Goal: Information Seeking & Learning: Find specific page/section

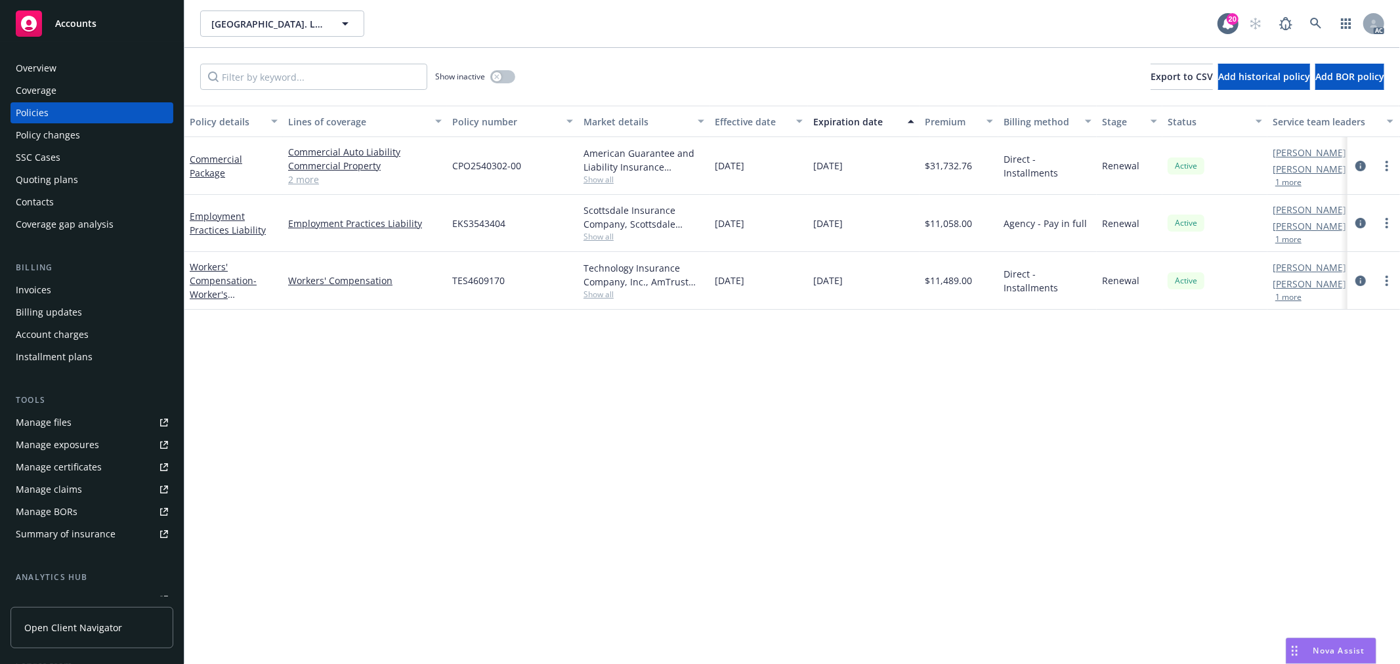
click at [1297, 181] on button "1 more" at bounding box center [1288, 183] width 26 height 8
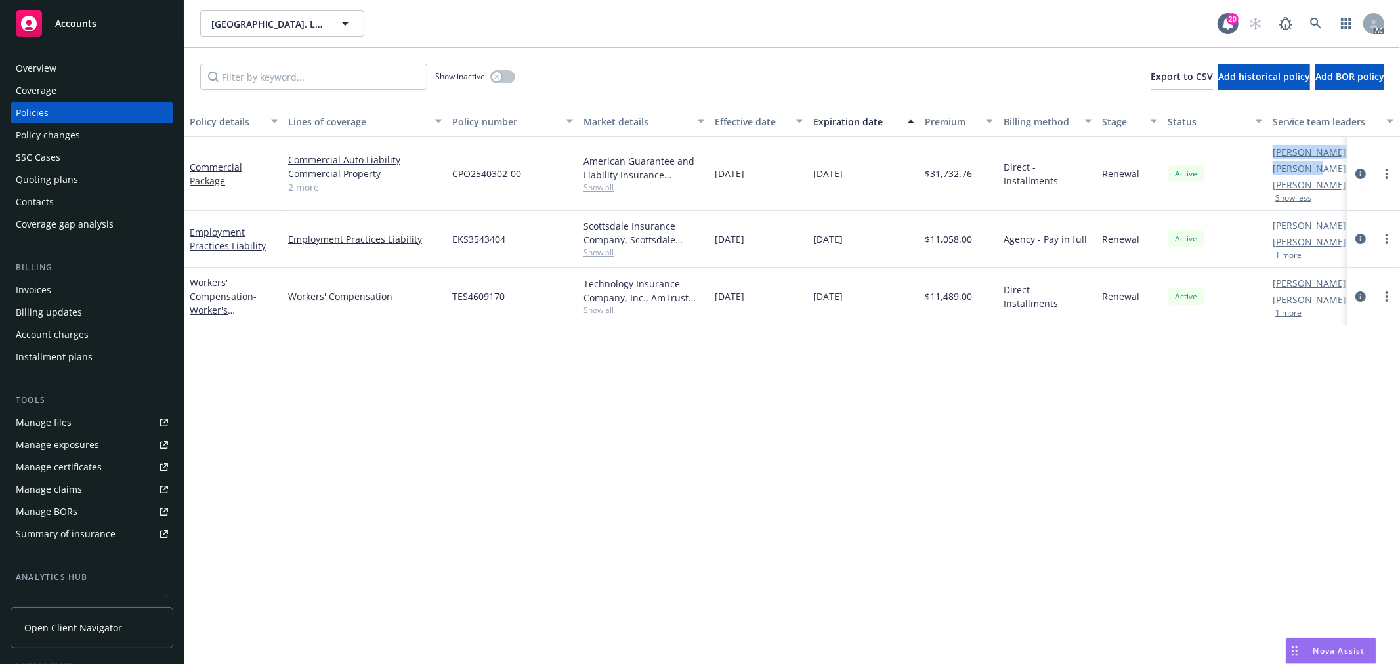
drag, startPoint x: 1263, startPoint y: 163, endPoint x: 1284, endPoint y: 177, distance: 26.0
click at [1316, 174] on div "Commercial Package Commercial Auto Liability Commercial Property Liquor Liabili…" at bounding box center [817, 174] width 1267 height 74
click at [1261, 178] on div "Active" at bounding box center [1214, 174] width 105 height 74
drag, startPoint x: 1268, startPoint y: 168, endPoint x: 1320, endPoint y: 167, distance: 51.8
click at [1320, 167] on div "Nolan Ross AC Adessa Owens AM Angelo Dionisiou PD Show less" at bounding box center [1332, 174] width 131 height 74
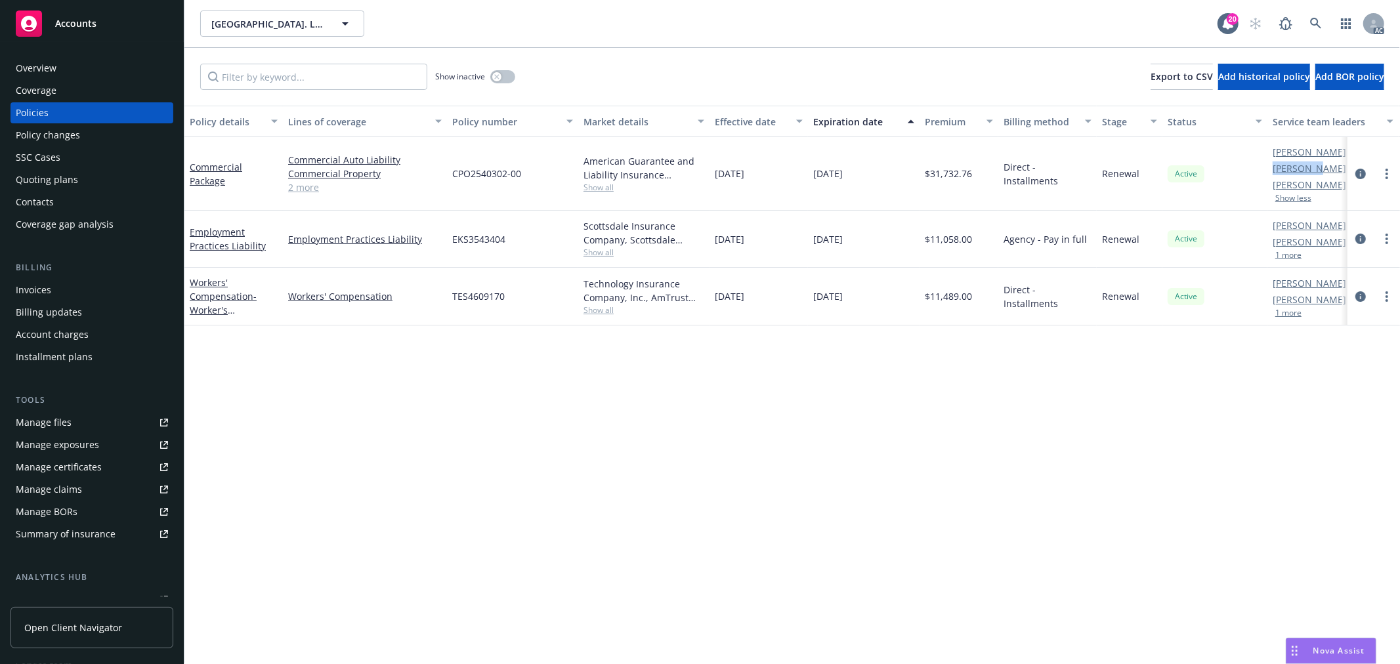
copy link "Adessa Ow"
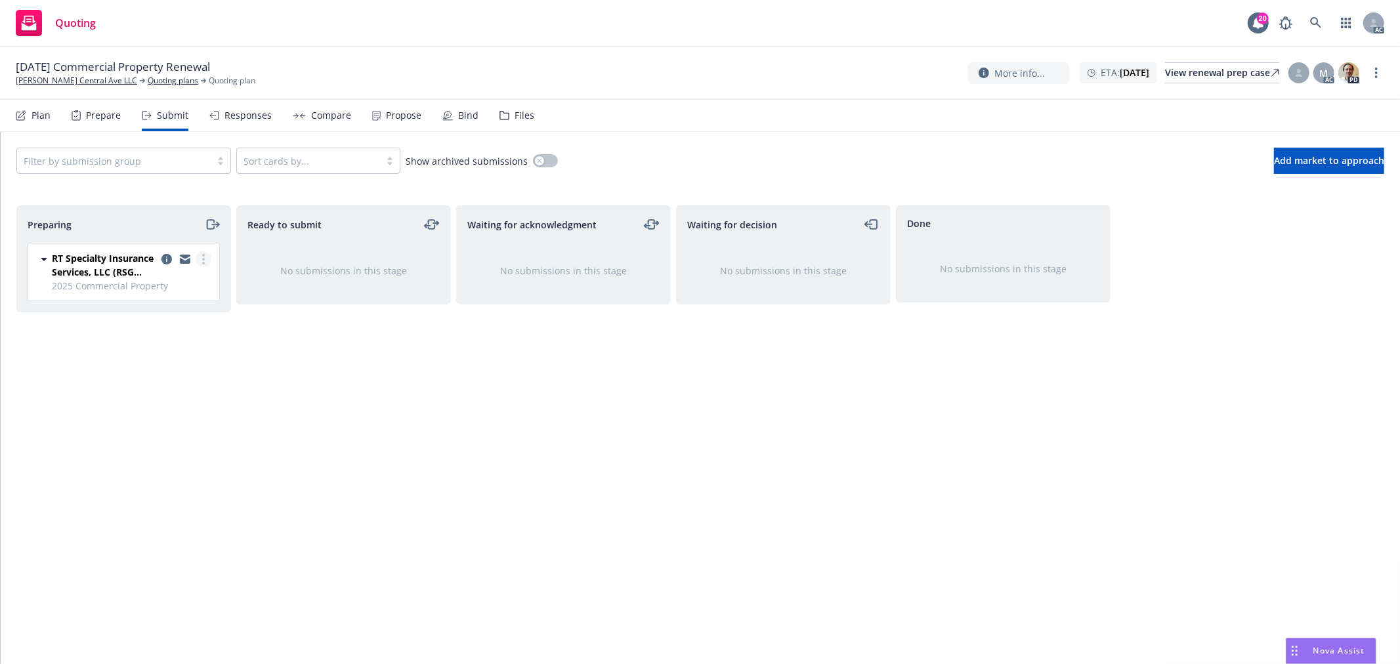
click at [202, 257] on icon "more" at bounding box center [203, 259] width 3 height 11
click at [184, 316] on span "Log acknowledgement" at bounding box center [143, 312] width 129 height 12
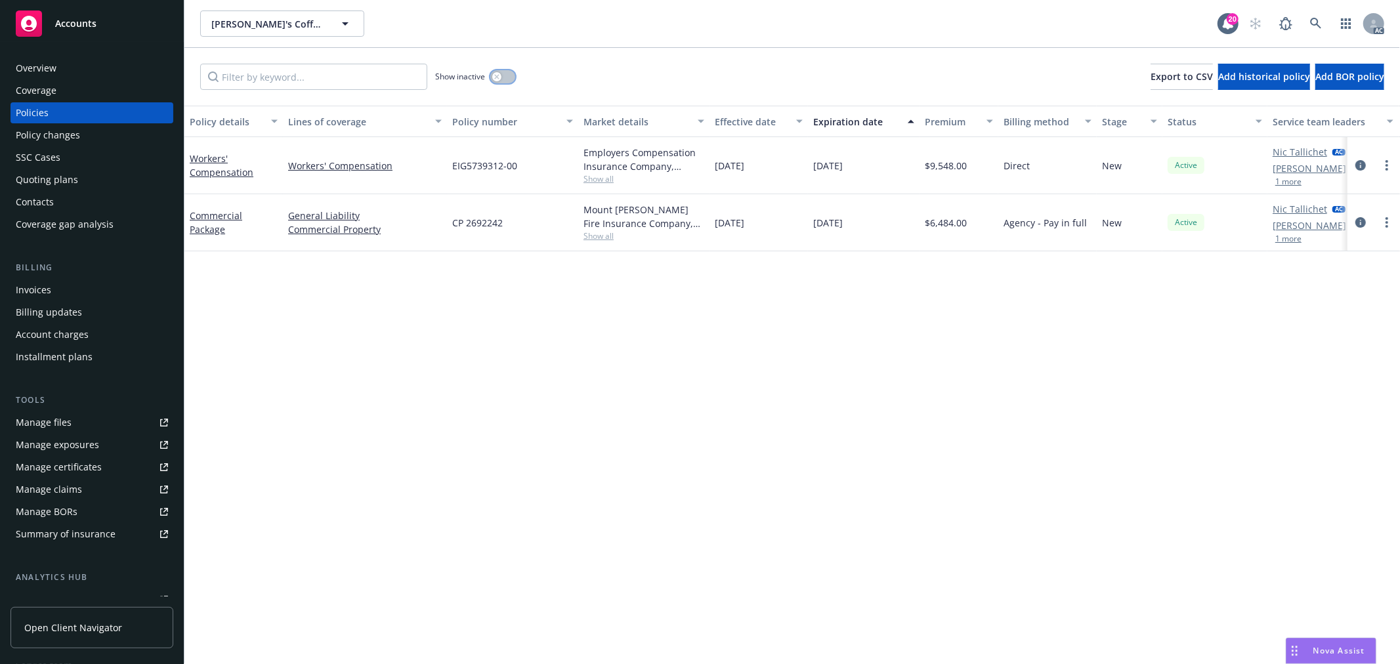
click at [507, 75] on button "button" at bounding box center [502, 76] width 25 height 13
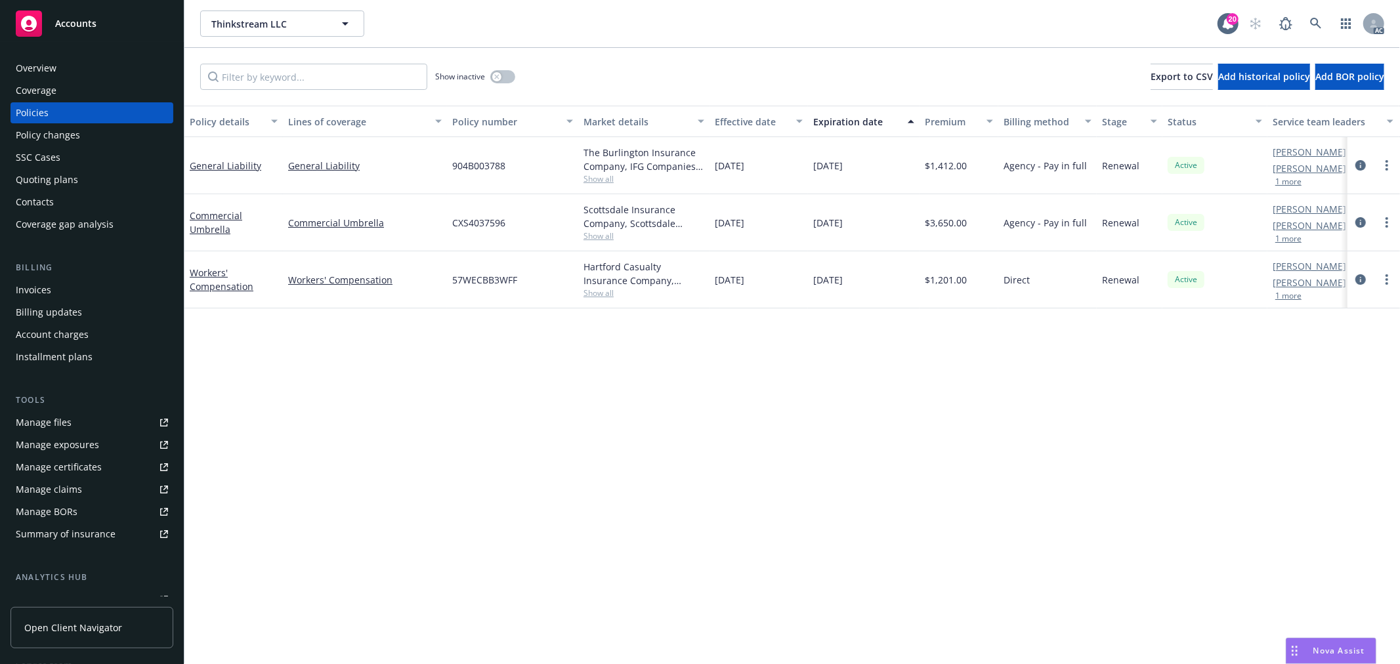
click at [598, 179] on span "Show all" at bounding box center [643, 178] width 121 height 11
click at [746, 448] on div "Policy details Lines of coverage Policy number Market details Effective date Ex…" at bounding box center [791, 385] width 1215 height 558
click at [213, 165] on link "General Liability" at bounding box center [226, 165] width 72 height 12
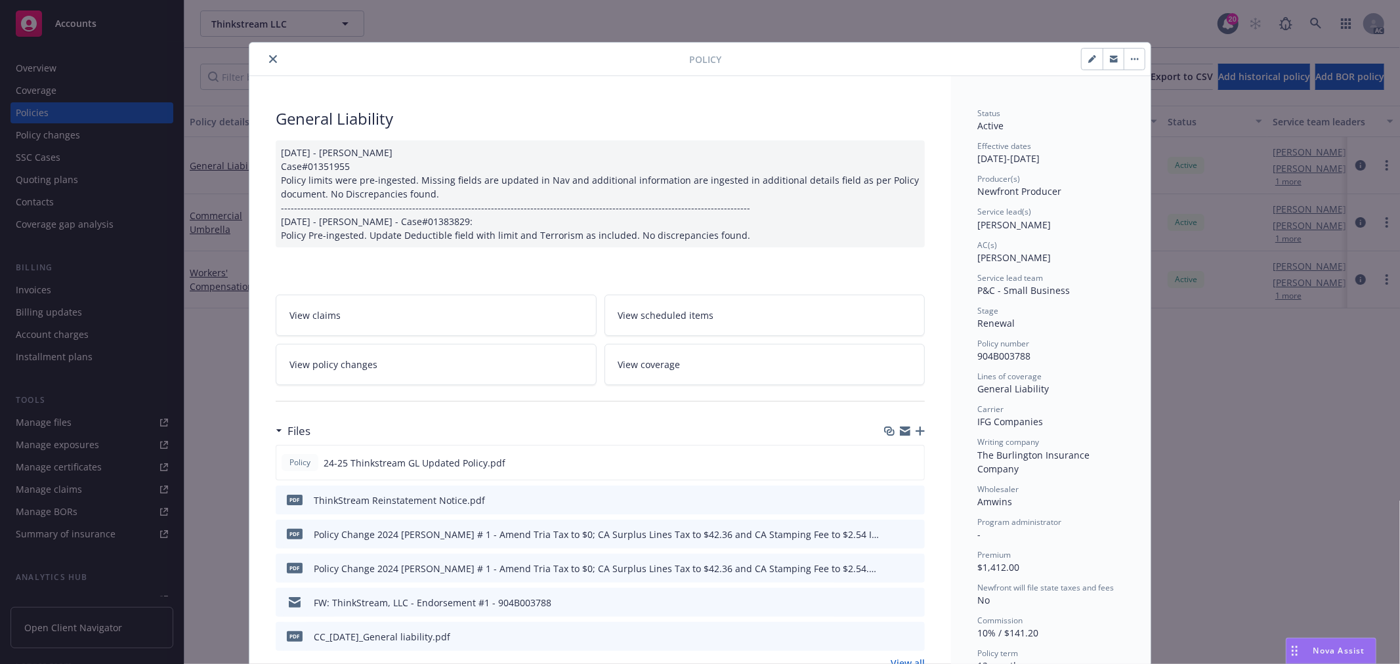
click at [270, 55] on icon "close" at bounding box center [273, 59] width 8 height 8
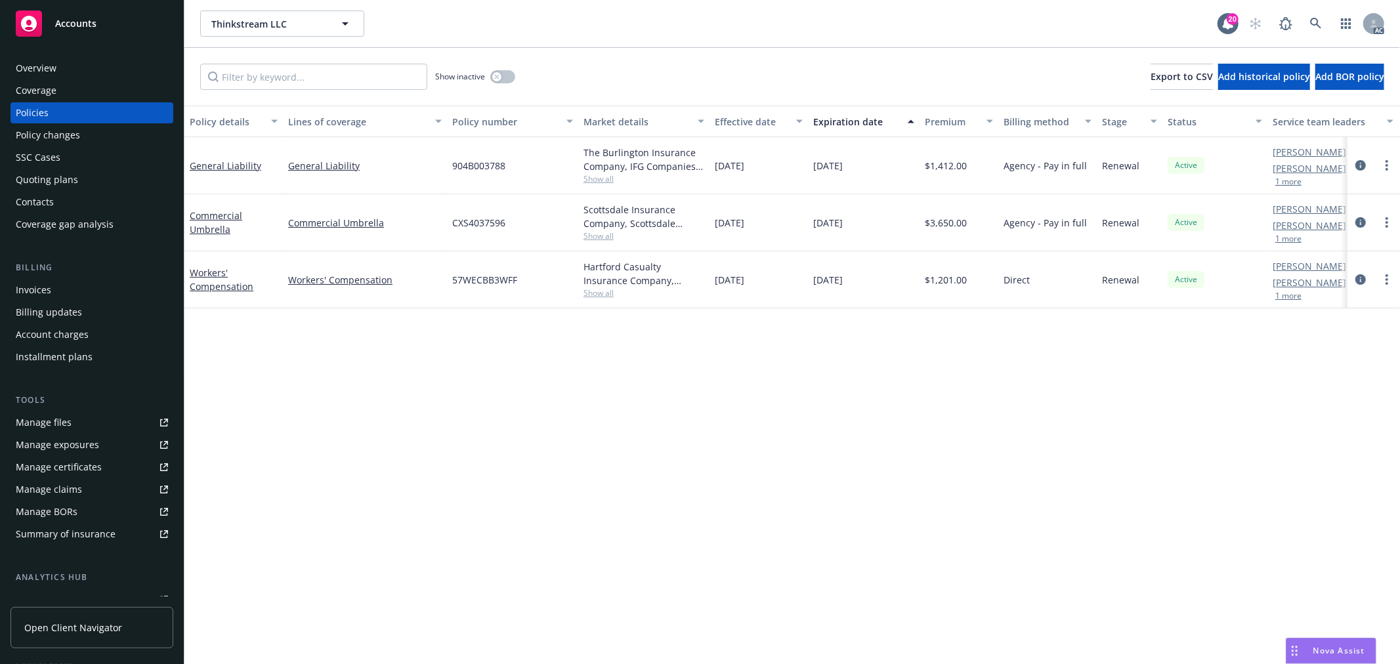
click at [614, 238] on span "Show all" at bounding box center [643, 235] width 121 height 11
click at [778, 392] on div "Policy details Lines of coverage Policy number Market details Effective date Ex…" at bounding box center [791, 385] width 1215 height 558
click at [217, 215] on link "Commercial Umbrella" at bounding box center [216, 222] width 53 height 26
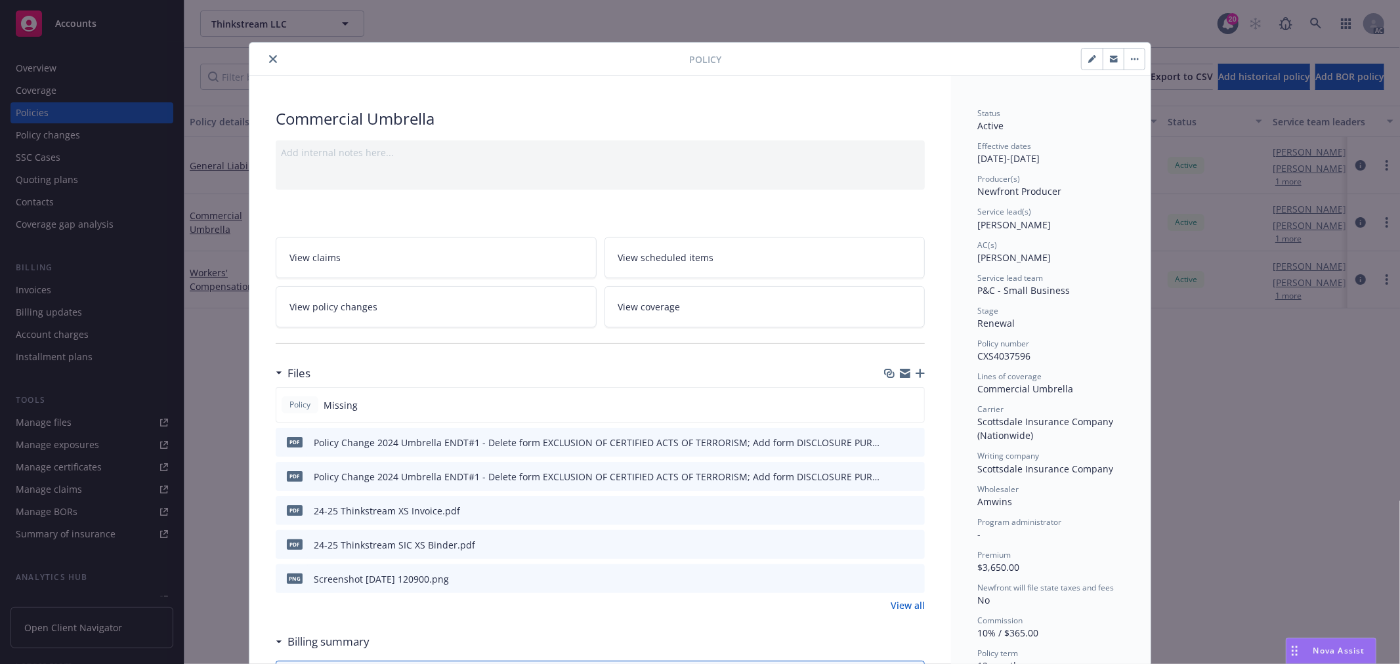
click at [269, 56] on icon "close" at bounding box center [273, 59] width 8 height 8
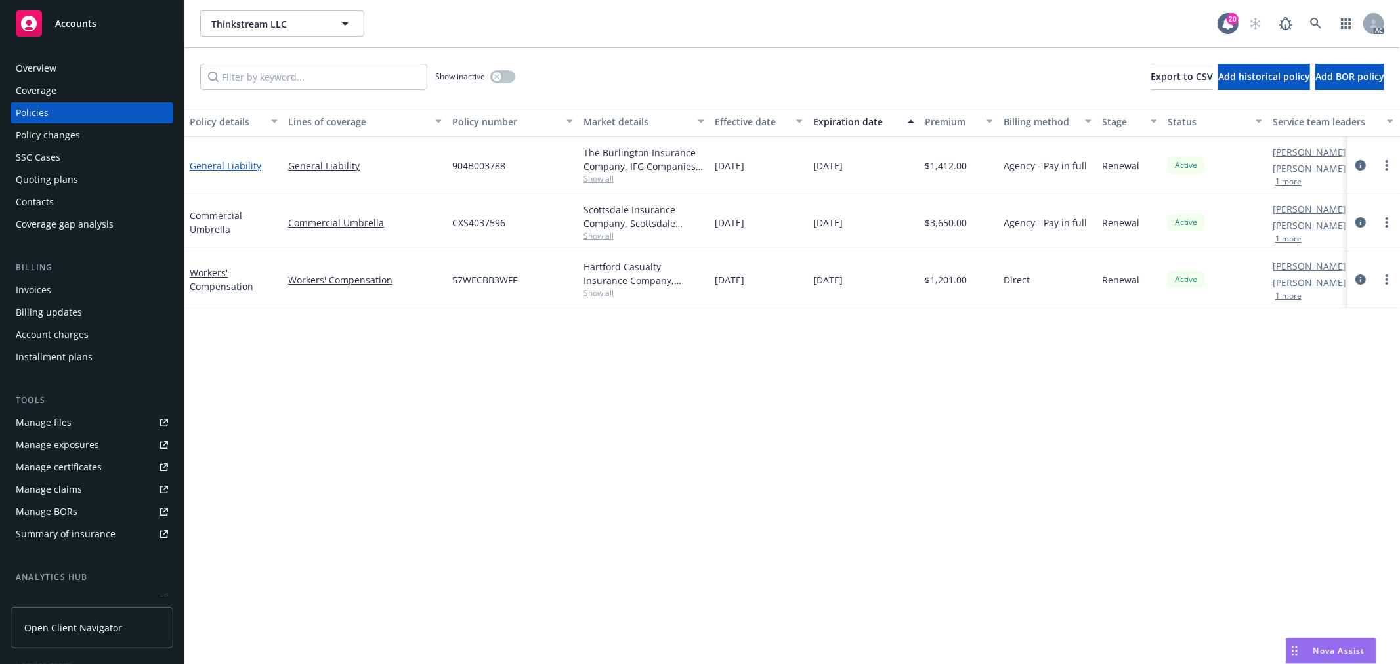
click at [237, 167] on link "General Liability" at bounding box center [226, 165] width 72 height 12
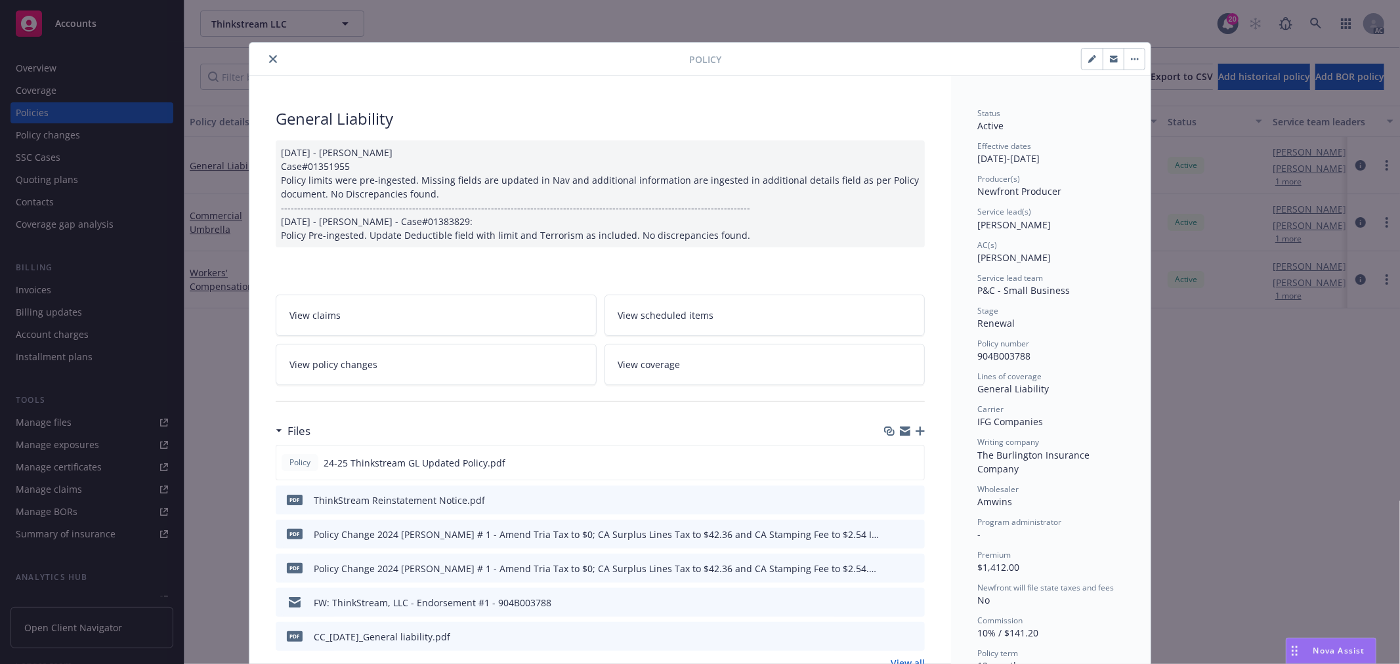
scroll to position [39, 0]
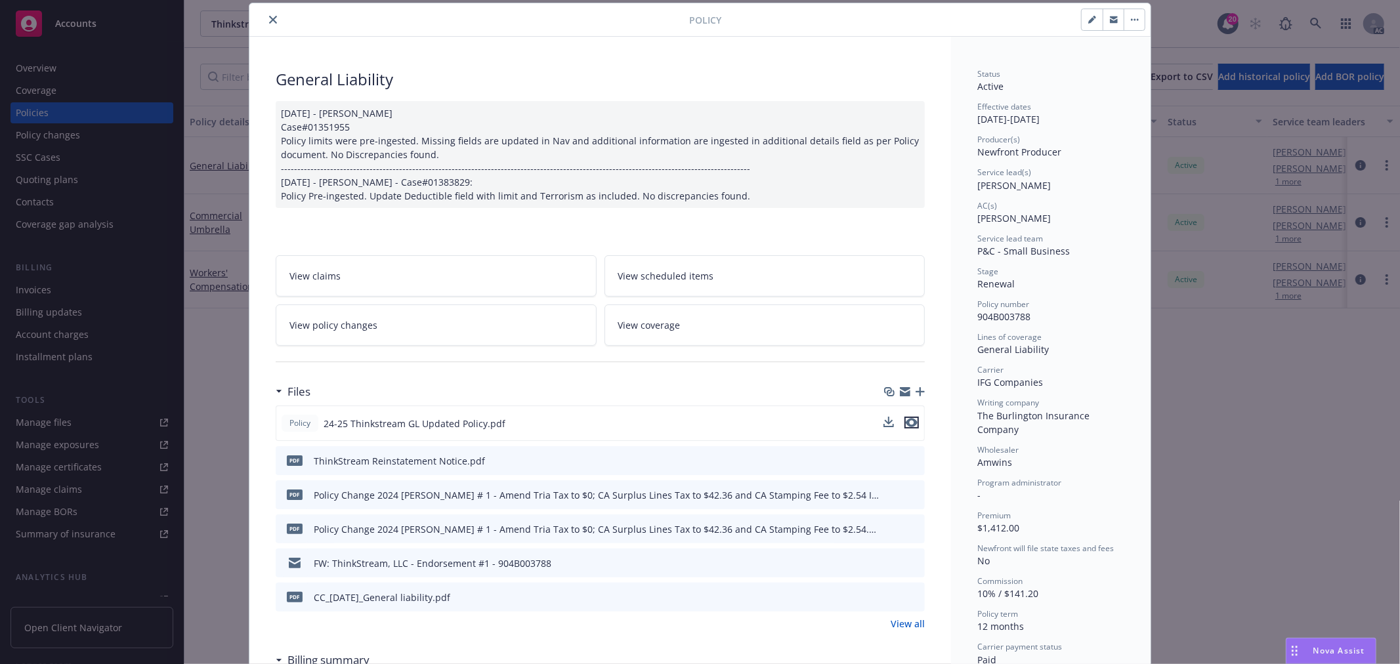
click at [906, 424] on icon "preview file" at bounding box center [912, 422] width 12 height 9
click at [270, 18] on icon "close" at bounding box center [273, 20] width 8 height 8
